Goal: Task Accomplishment & Management: Manage account settings

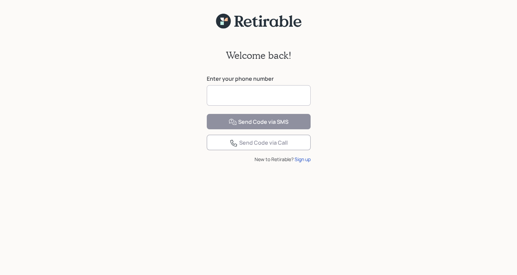
type input "**********"
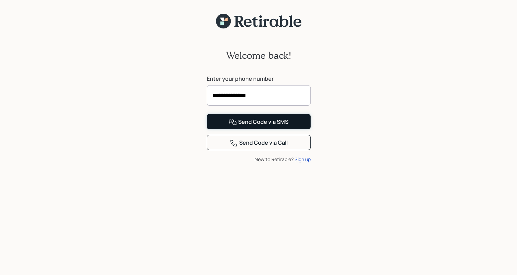
click at [247, 126] on div "Send Code via SMS" at bounding box center [258, 122] width 60 height 8
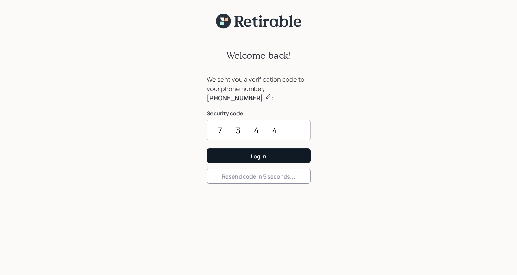
type input "7344"
click at [251, 154] on div "Log In" at bounding box center [258, 156] width 15 height 8
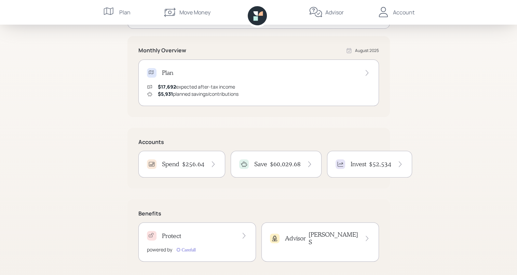
scroll to position [123, 0]
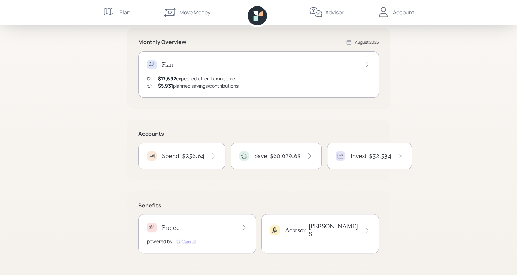
click at [377, 158] on h4 "$52,534" at bounding box center [380, 156] width 22 height 8
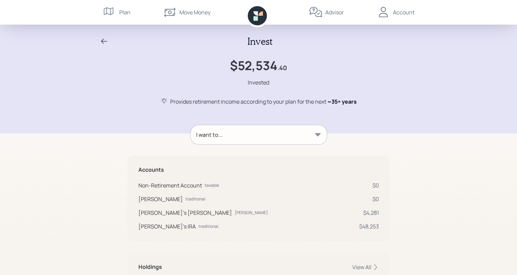
click at [104, 39] on icon at bounding box center [104, 41] width 8 height 8
